Goal: Task Accomplishment & Management: Manage account settings

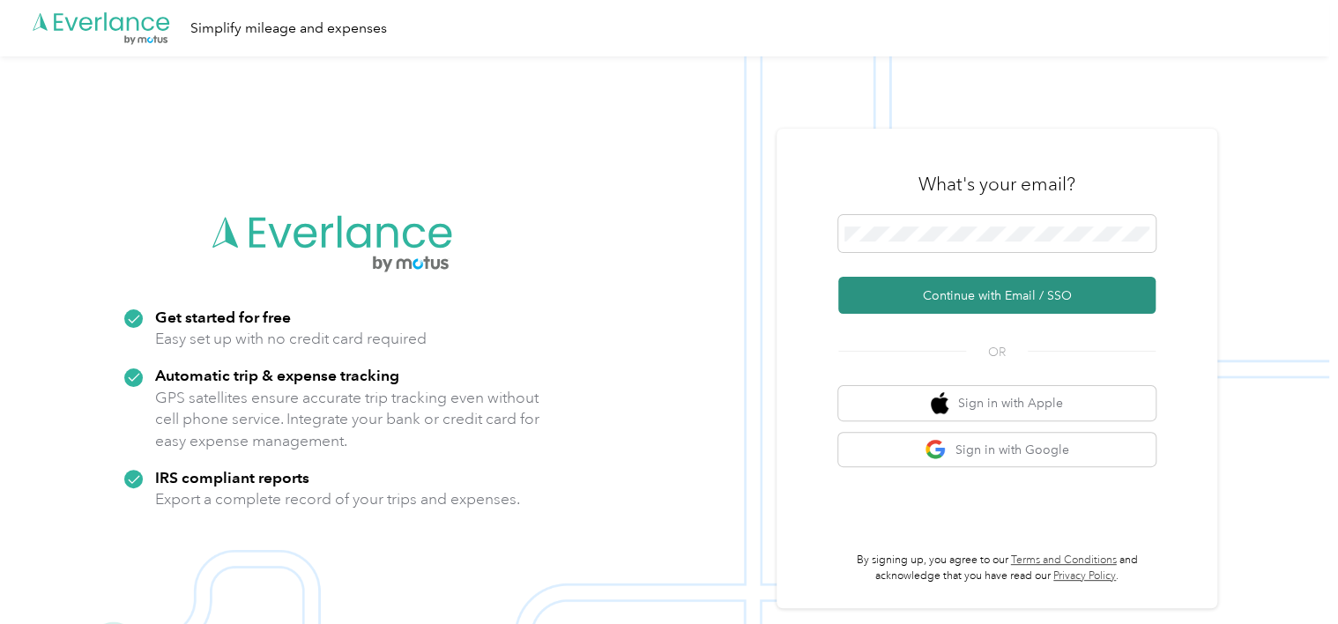
click at [1004, 294] on button "Continue with Email / SSO" at bounding box center [996, 295] width 317 height 37
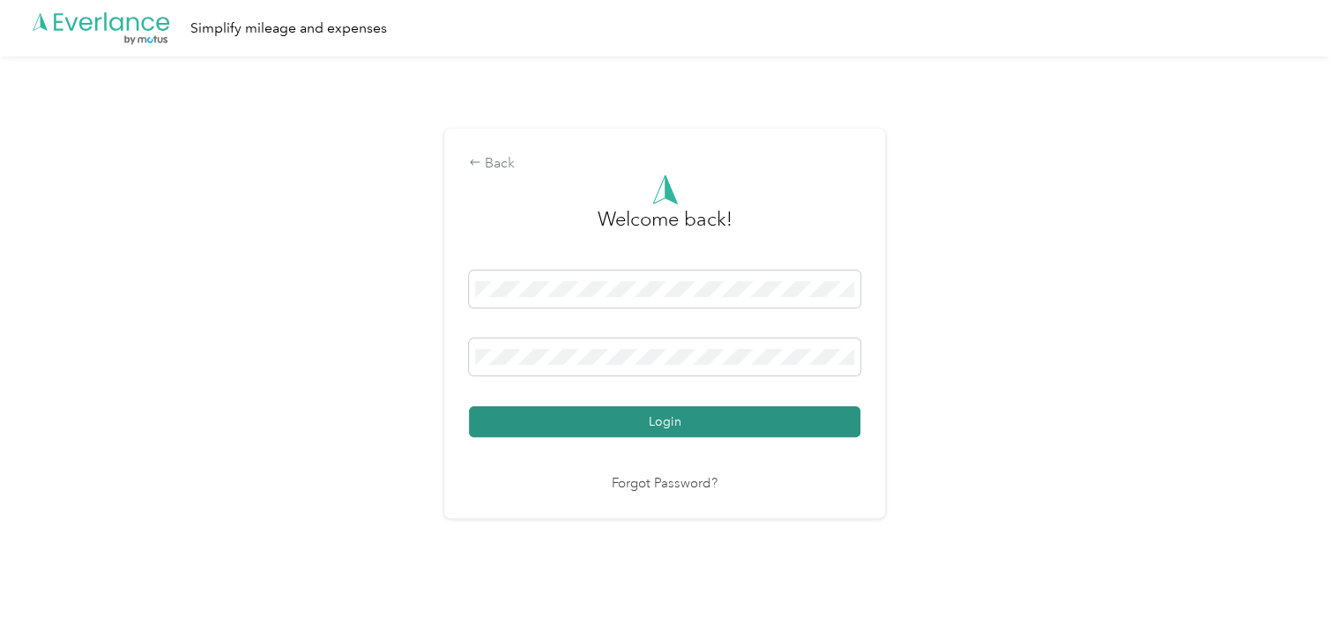
click at [676, 424] on button "Login" at bounding box center [664, 421] width 391 height 31
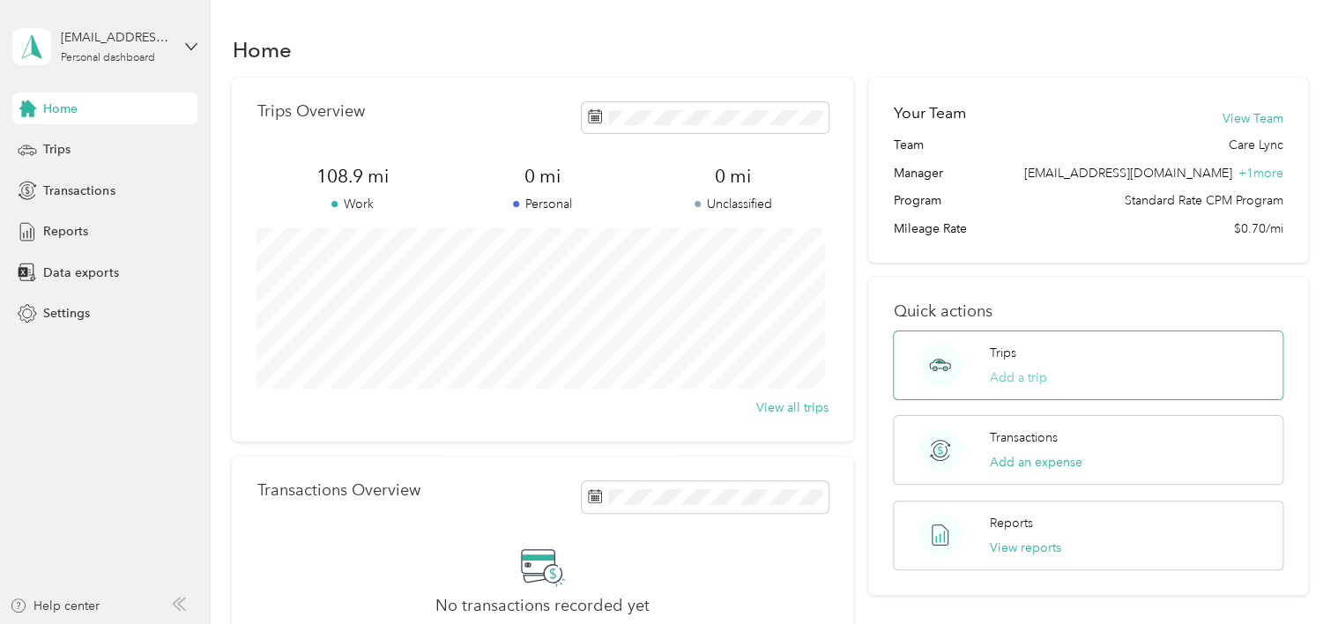
click at [1003, 385] on button "Add a trip" at bounding box center [1018, 378] width 57 height 19
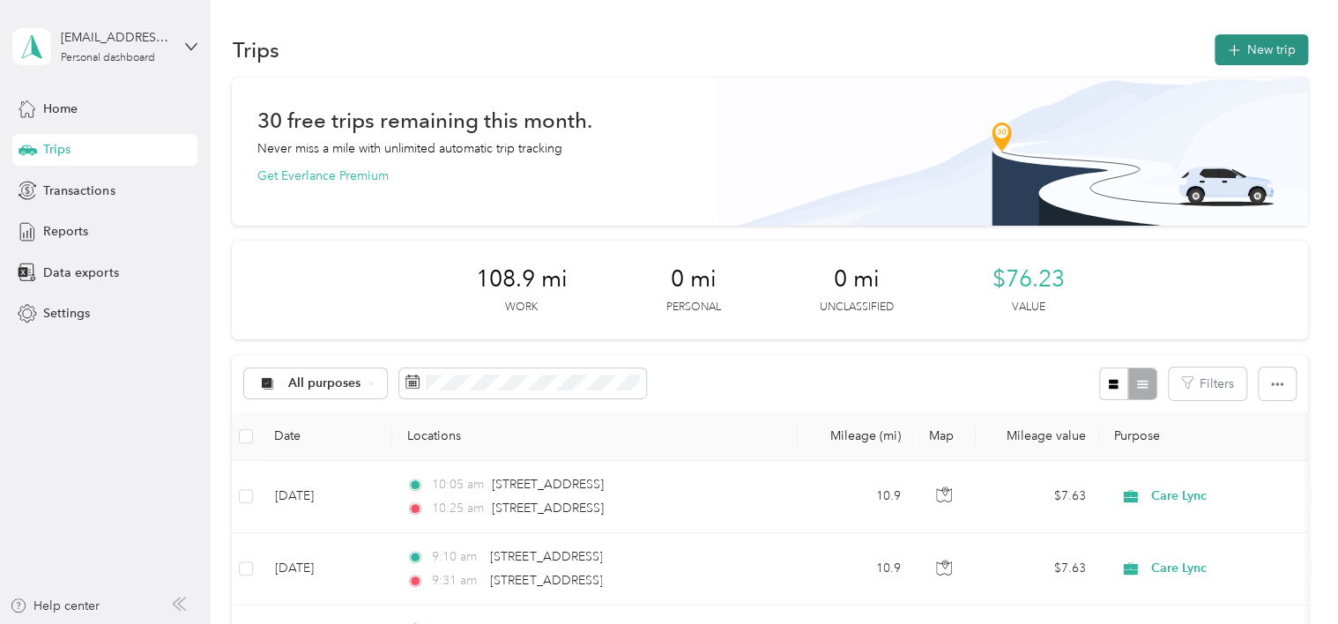
click at [1263, 48] on button "New trip" at bounding box center [1261, 49] width 93 height 31
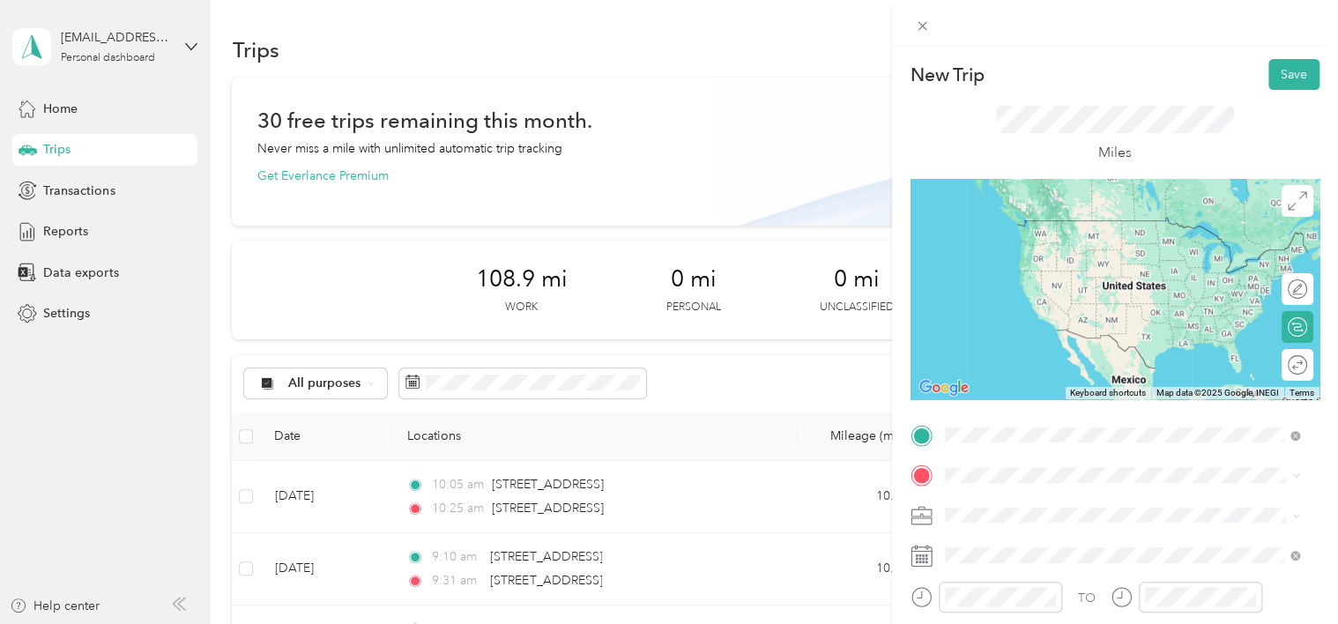
click at [1025, 228] on span "[STREET_ADDRESS][US_STATE]" at bounding box center [1066, 220] width 176 height 16
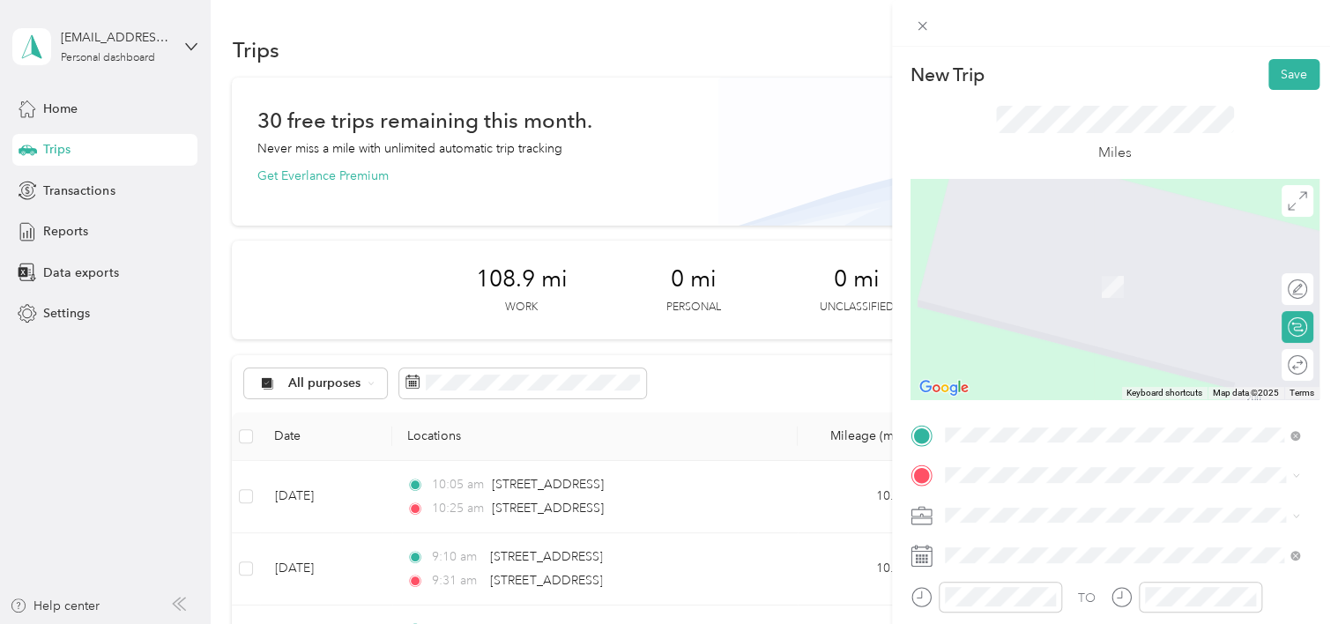
click at [1033, 268] on span "[STREET_ADDRESS][PERSON_NAME][PERSON_NAME][US_STATE]" at bounding box center [1136, 263] width 316 height 31
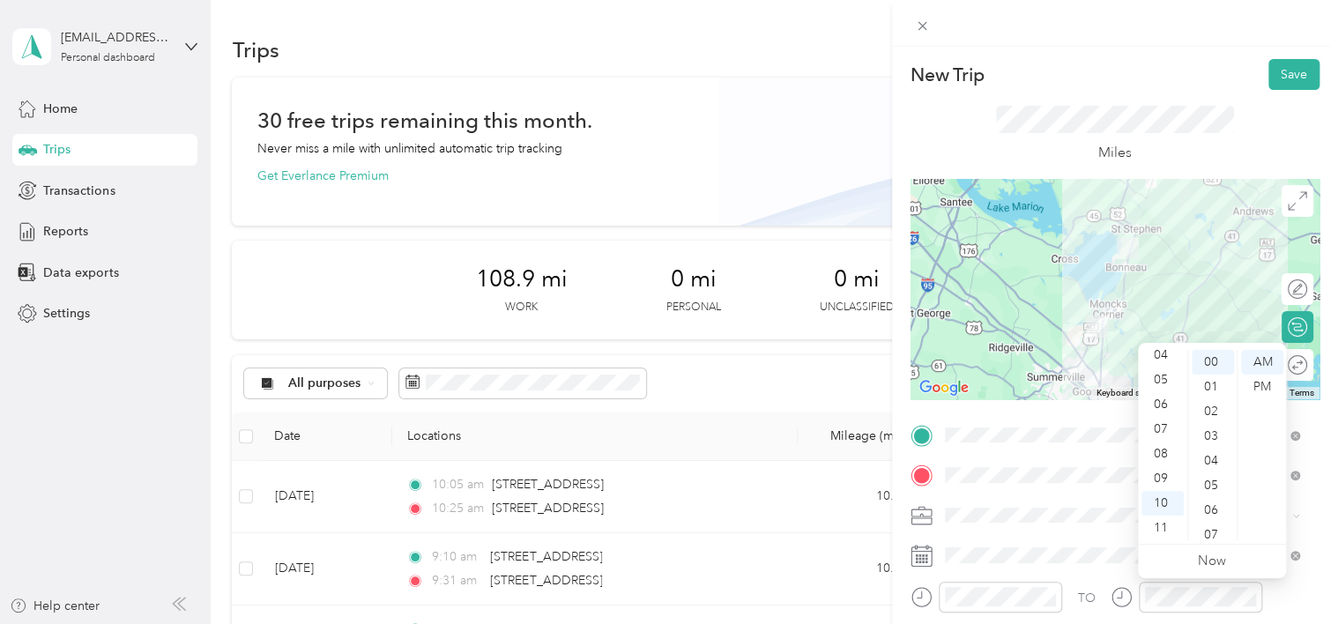
click at [777, 147] on div "New Trip Save This trip cannot be edited because it is either under review, app…" at bounding box center [669, 312] width 1338 height 624
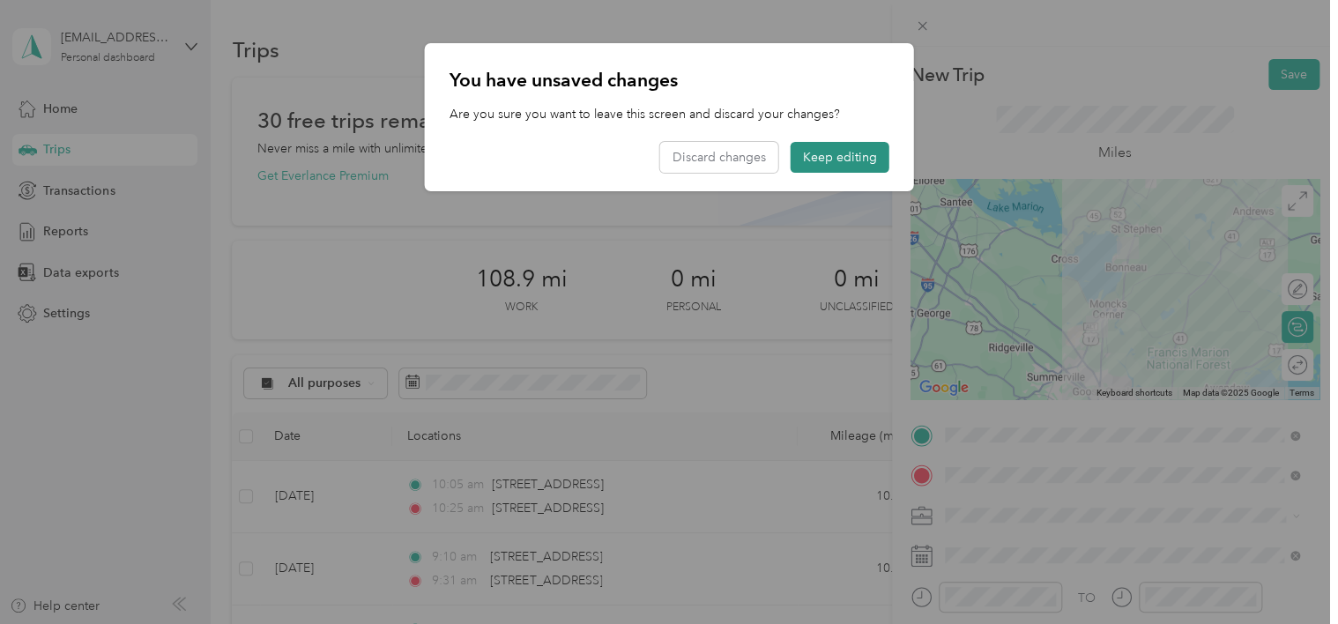
click at [843, 148] on button "Keep editing" at bounding box center [840, 157] width 99 height 31
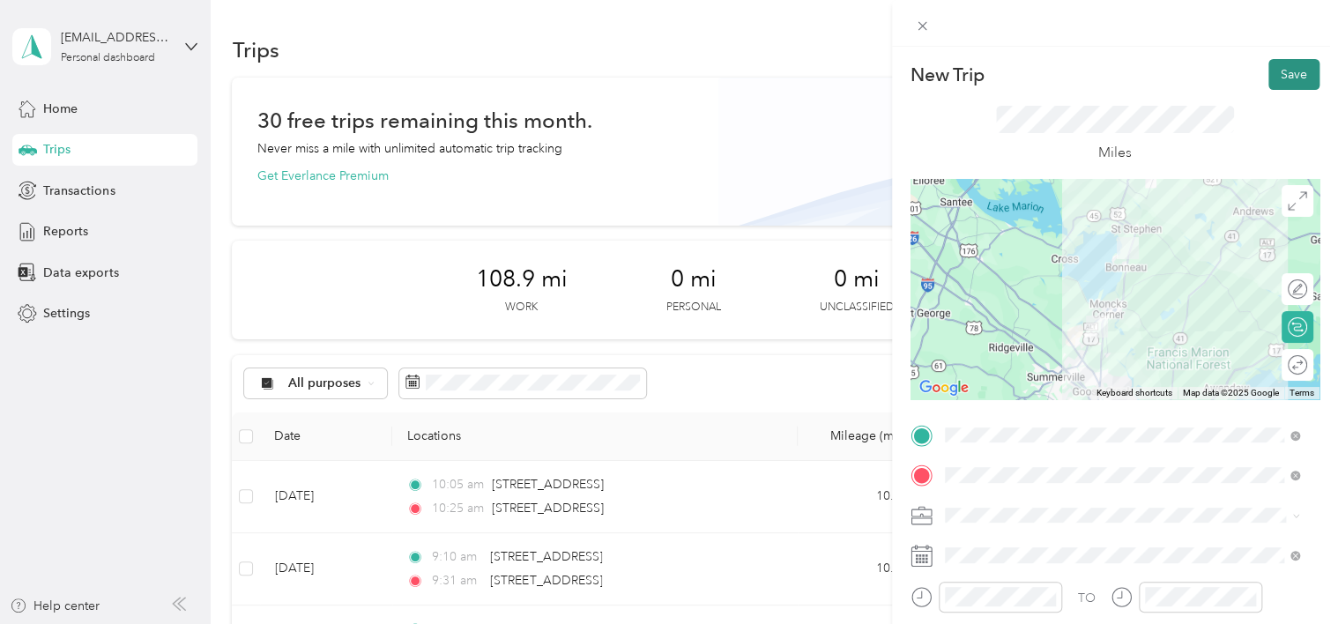
click at [1280, 70] on button "Save" at bounding box center [1294, 74] width 51 height 31
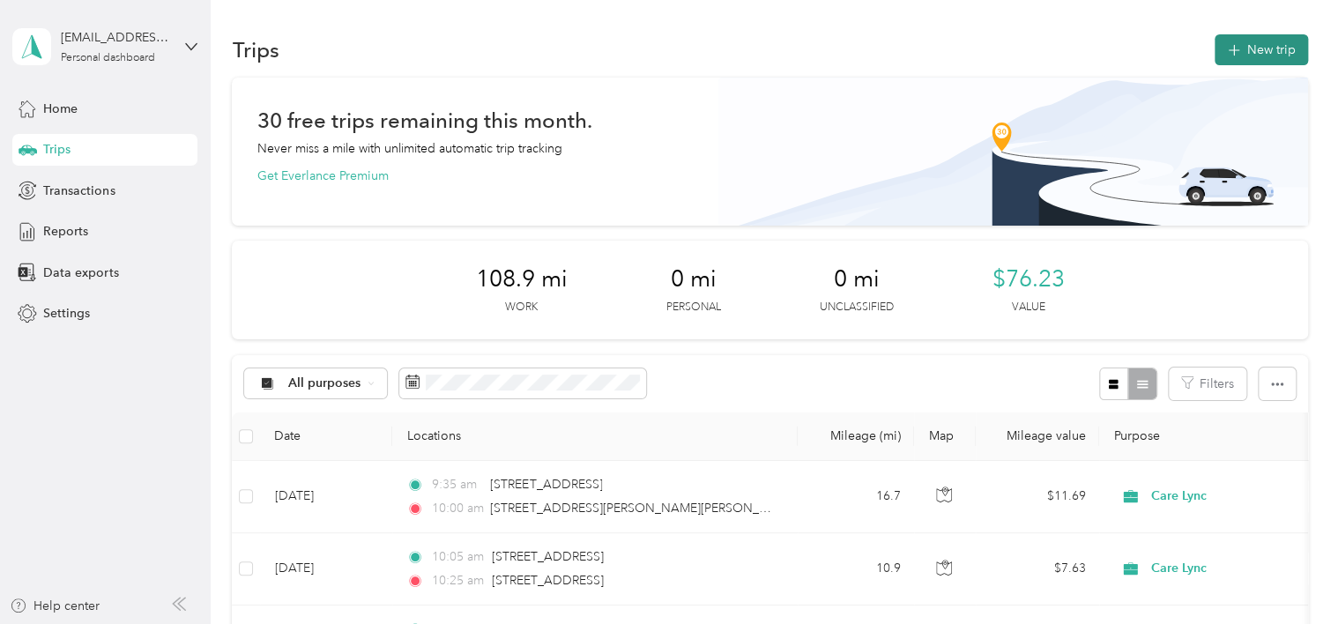
click at [1253, 53] on button "New trip" at bounding box center [1261, 49] width 93 height 31
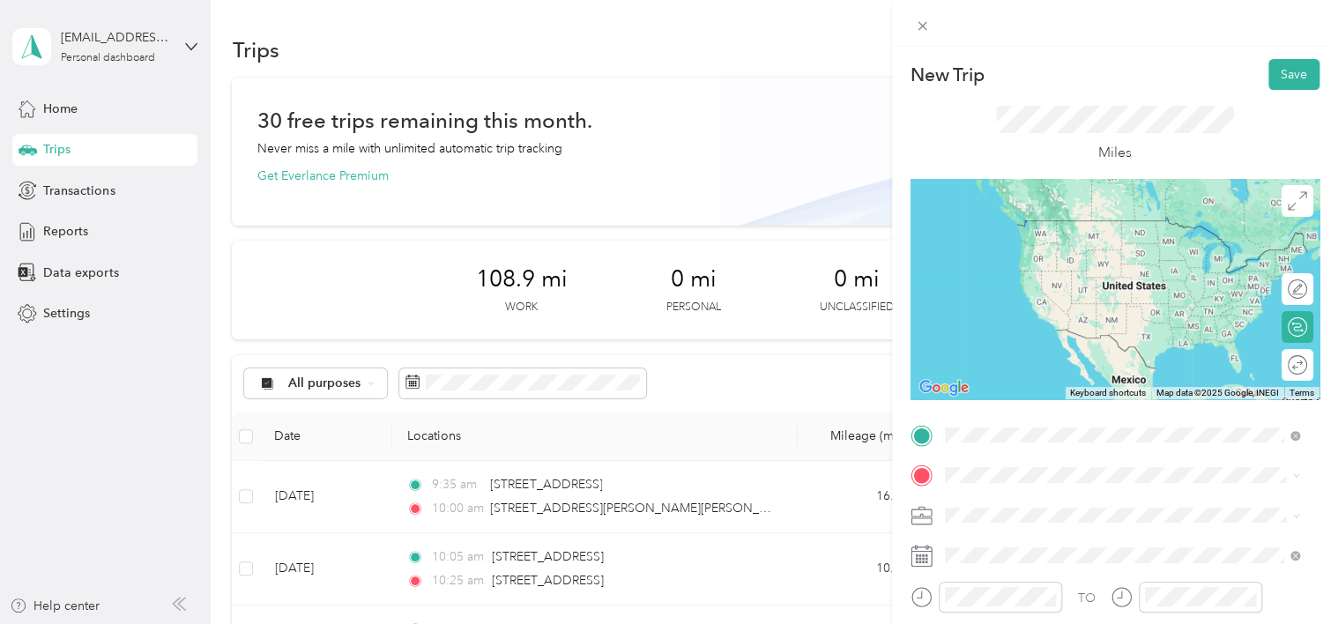
click at [1040, 230] on span "[STREET_ADDRESS][PERSON_NAME][PERSON_NAME][US_STATE]" at bounding box center [1136, 227] width 316 height 31
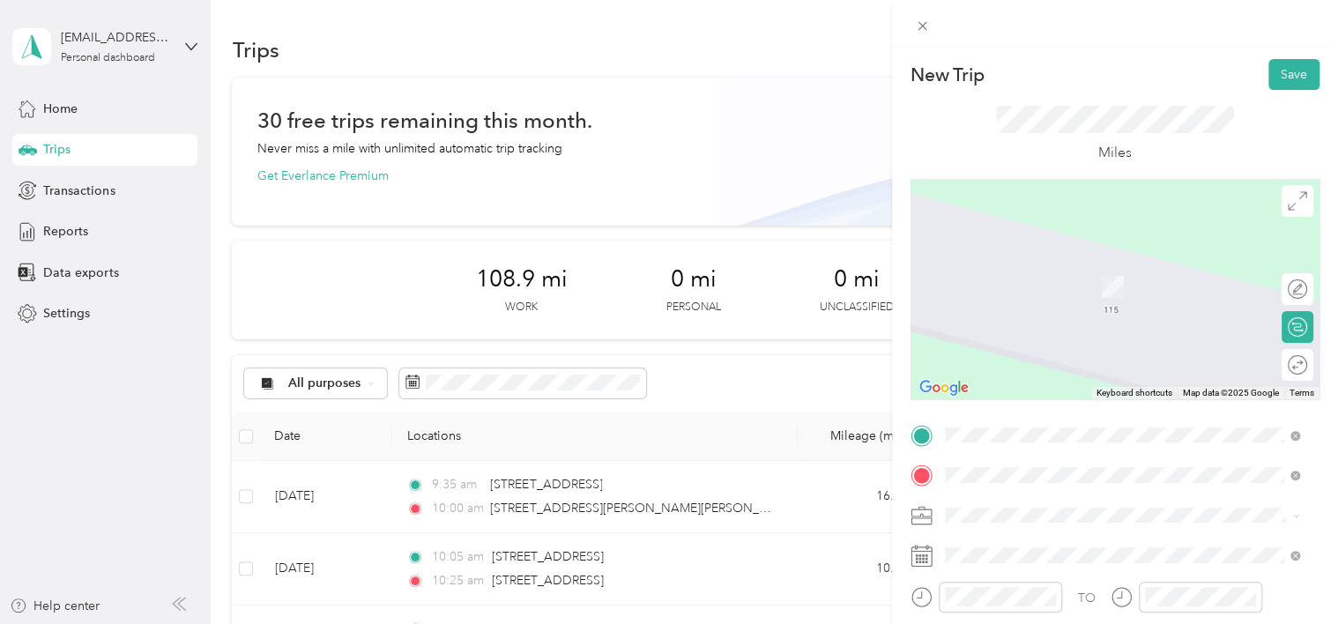
click at [1020, 269] on span "[STREET_ADDRESS][US_STATE]" at bounding box center [1066, 261] width 176 height 16
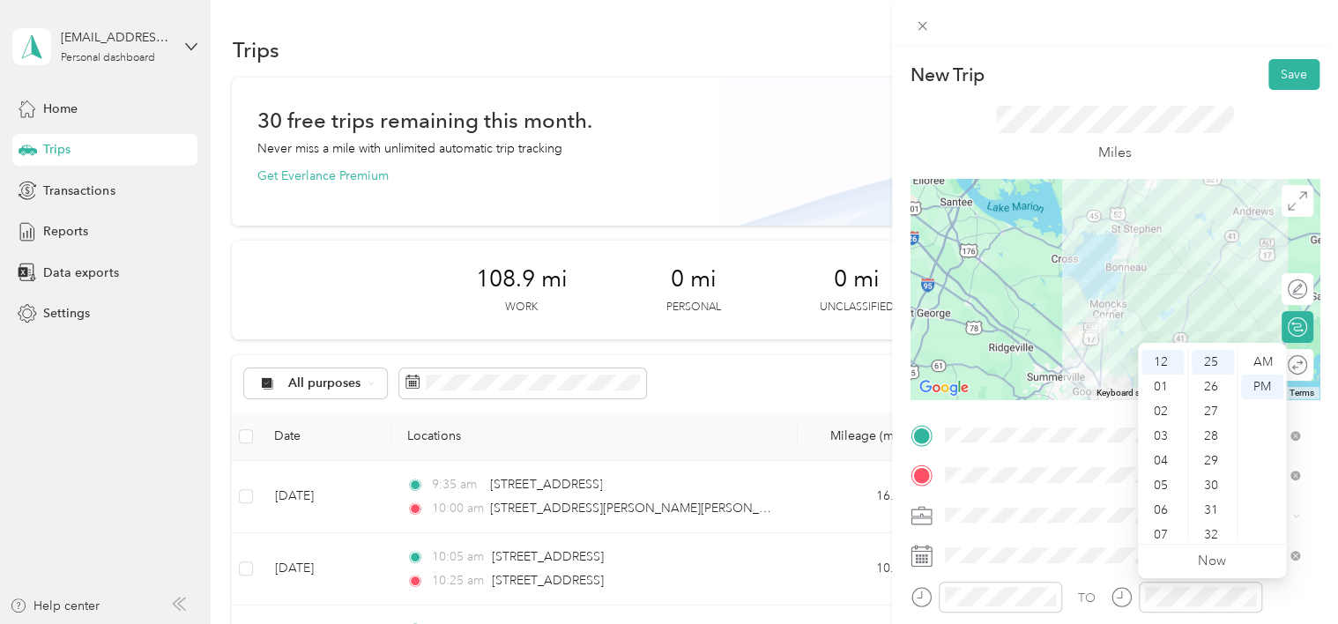
click at [774, 153] on div "New Trip Save This trip cannot be edited because it is either under review, app…" at bounding box center [669, 312] width 1338 height 624
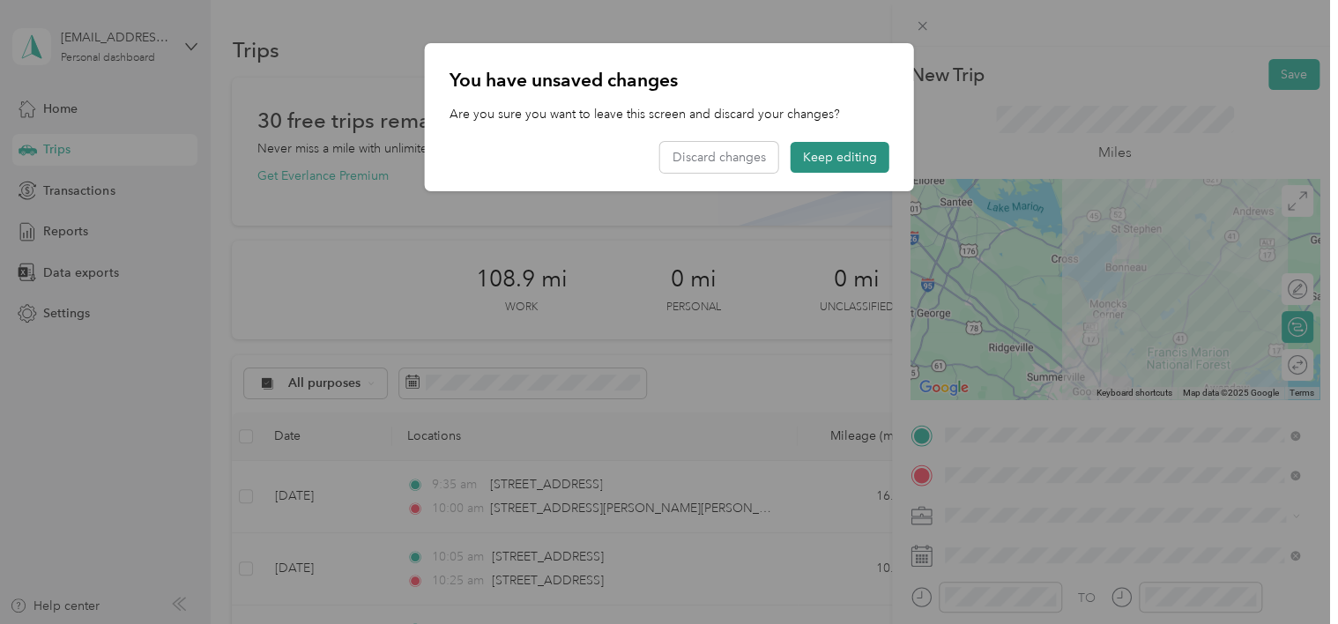
click at [840, 152] on button "Keep editing" at bounding box center [840, 157] width 99 height 31
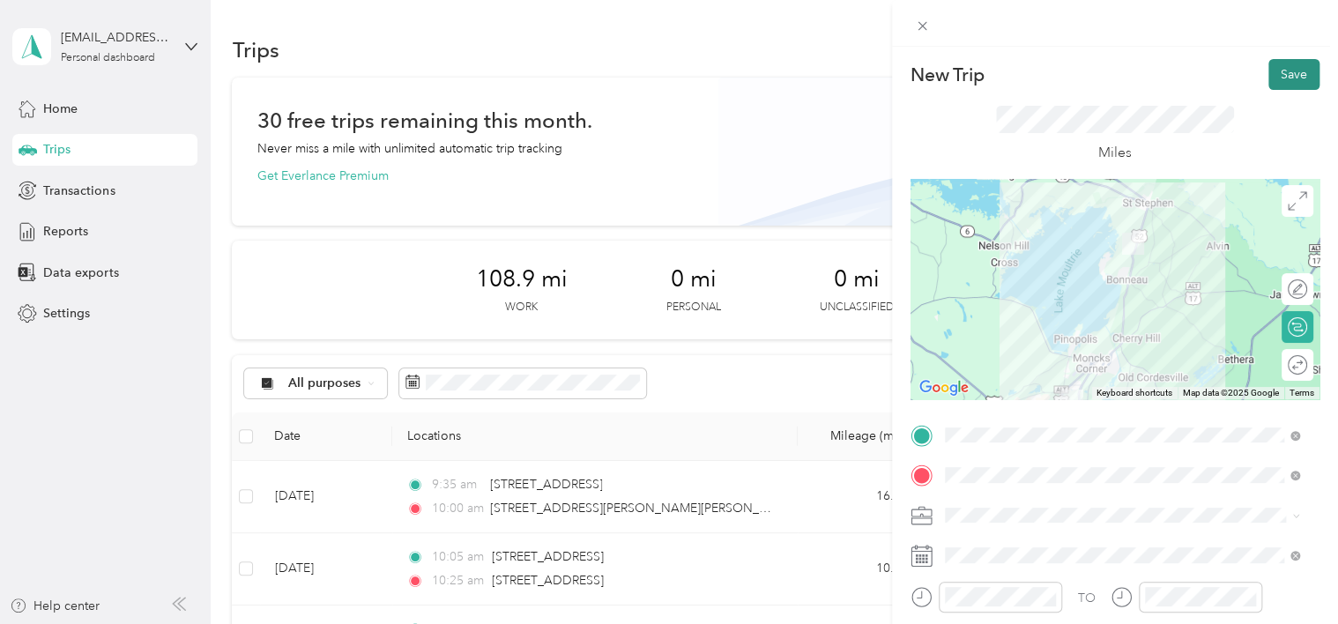
click at [1280, 72] on button "Save" at bounding box center [1294, 74] width 51 height 31
